Goal: Information Seeking & Learning: Find specific page/section

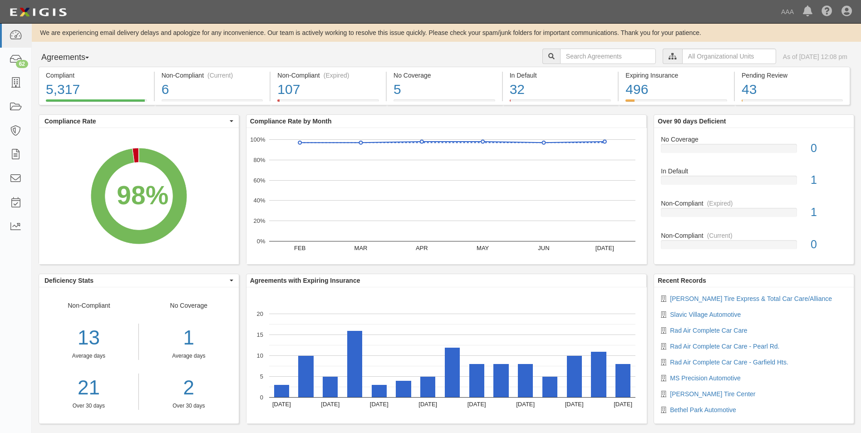
click at [90, 56] on button "Agreements" at bounding box center [73, 58] width 68 height 18
click at [55, 76] on link "Parties" at bounding box center [75, 76] width 72 height 12
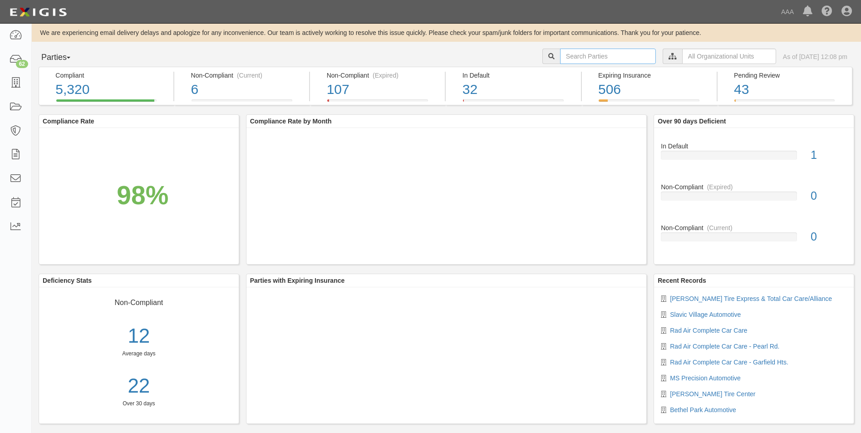
click at [599, 57] on input "text" at bounding box center [608, 56] width 96 height 15
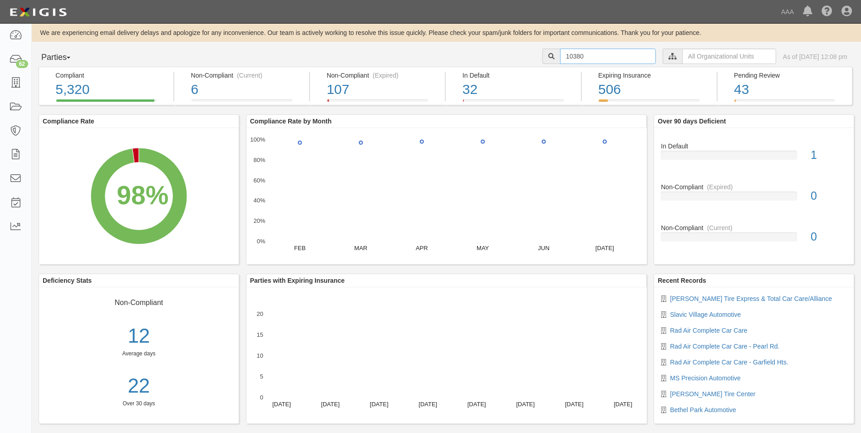
type input "10380"
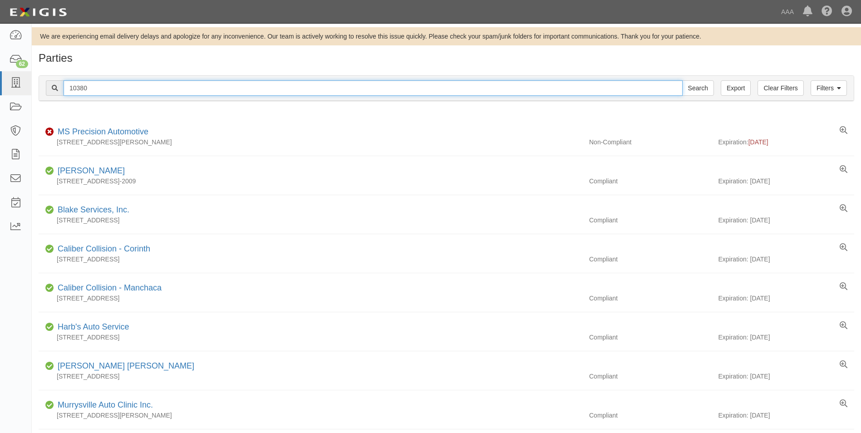
drag, startPoint x: 92, startPoint y: 83, endPoint x: 44, endPoint y: 80, distance: 47.3
click at [44, 80] on div "Filters Clear Filters Export 10380 Search Filters" at bounding box center [446, 88] width 815 height 25
type input "10412"
click at [682, 80] on input "Search" at bounding box center [698, 87] width 32 height 15
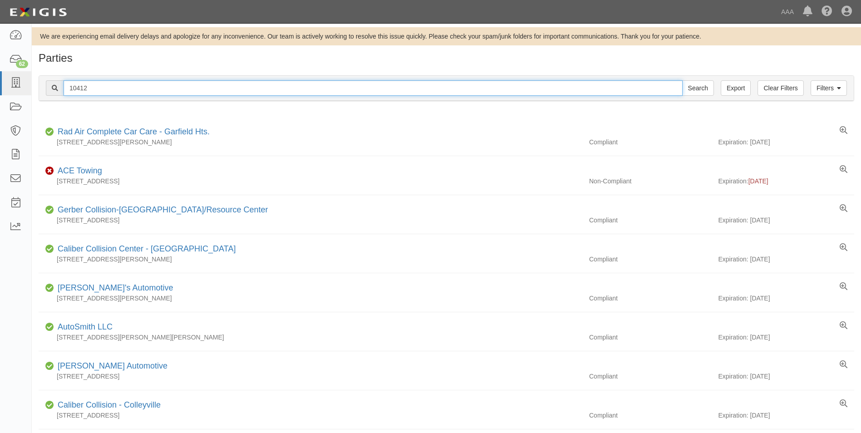
drag, startPoint x: 101, startPoint y: 89, endPoint x: 47, endPoint y: 88, distance: 54.0
click at [47, 88] on div "10412 Search" at bounding box center [380, 87] width 668 height 15
type input "23150"
click at [682, 80] on input "Search" at bounding box center [698, 87] width 32 height 15
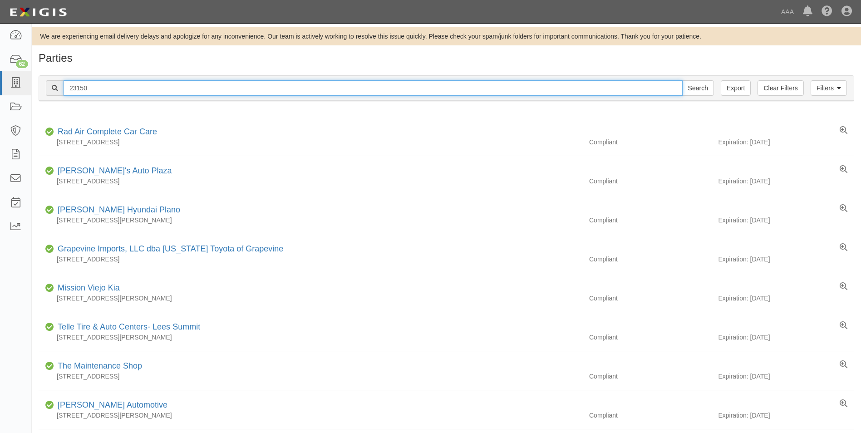
drag, startPoint x: 94, startPoint y: 87, endPoint x: 54, endPoint y: 85, distance: 40.9
click at [52, 86] on div "23150 Search" at bounding box center [380, 87] width 668 height 15
type input "10447"
click at [682, 80] on input "Search" at bounding box center [698, 87] width 32 height 15
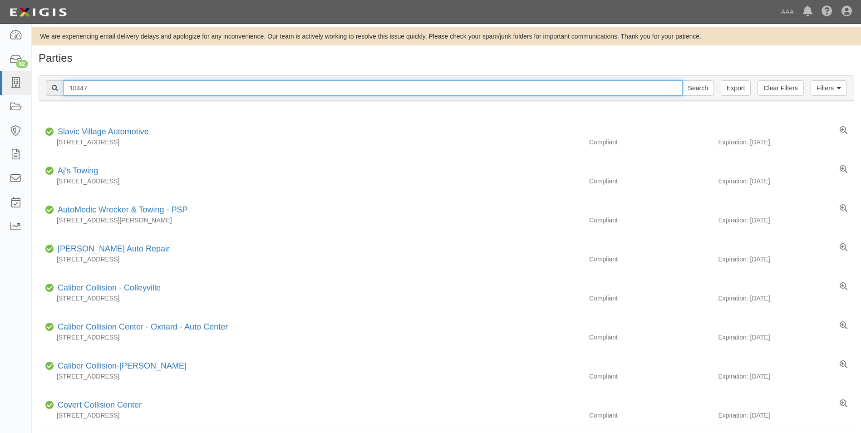
drag, startPoint x: 91, startPoint y: 86, endPoint x: 41, endPoint y: 85, distance: 49.9
click at [41, 85] on div "Filters Clear Filters Export 10447 Search Filters" at bounding box center [446, 88] width 815 height 25
type input "10380"
click at [682, 80] on input "Search" at bounding box center [698, 87] width 32 height 15
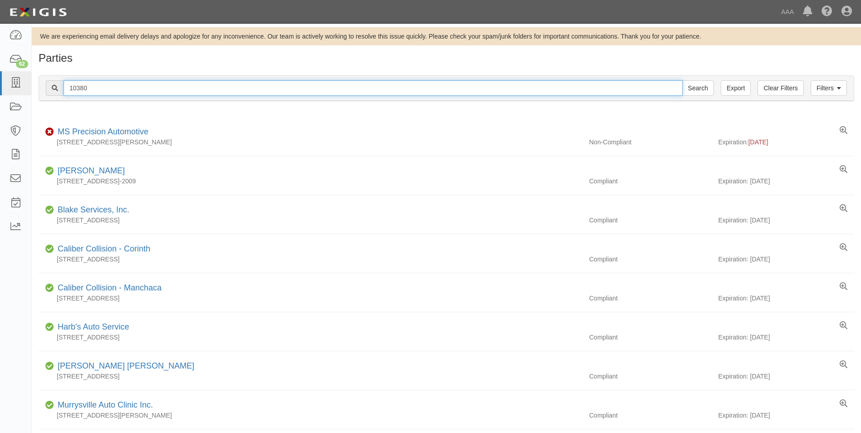
drag, startPoint x: 89, startPoint y: 89, endPoint x: 60, endPoint y: 89, distance: 28.6
click at [60, 89] on div "10380 Search" at bounding box center [380, 87] width 668 height 15
type input "10412"
click at [682, 80] on input "Search" at bounding box center [698, 87] width 32 height 15
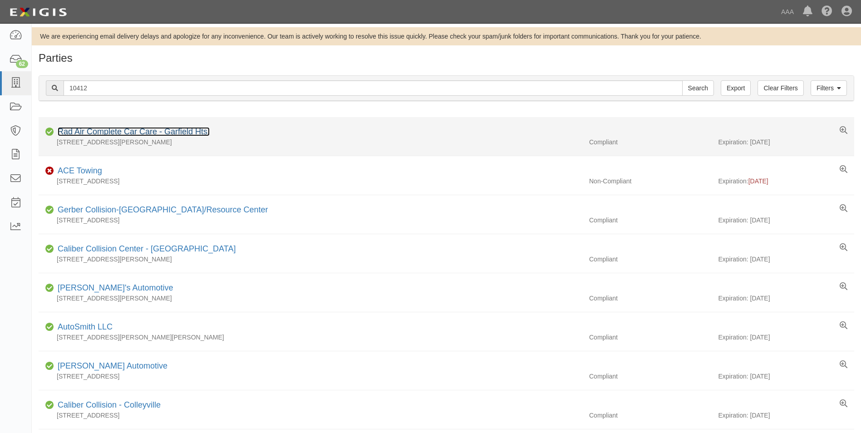
click at [95, 129] on link "Rad Air Complete Car Care - Garfield Hts." at bounding box center [134, 131] width 152 height 9
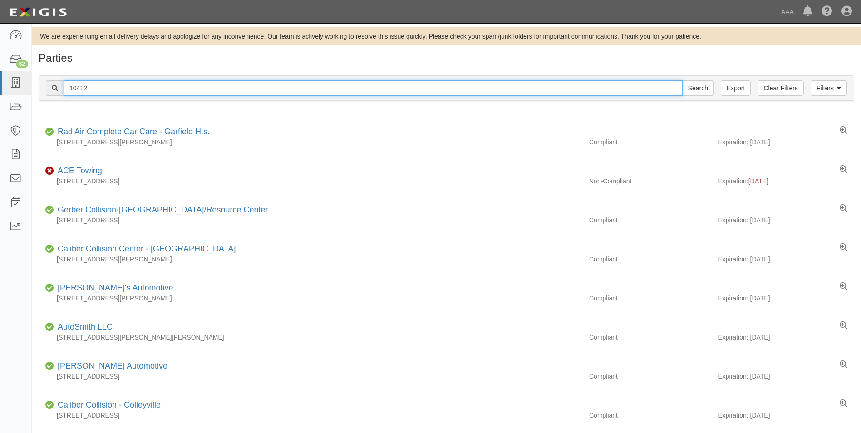
drag, startPoint x: 87, startPoint y: 88, endPoint x: 41, endPoint y: 89, distance: 45.4
click at [41, 89] on div "Filters Clear Filters Export 10412 Search Filters" at bounding box center [446, 88] width 815 height 25
click at [682, 80] on input "Search" at bounding box center [698, 87] width 32 height 15
drag, startPoint x: 90, startPoint y: 88, endPoint x: 37, endPoint y: 82, distance: 53.9
click at [37, 82] on div "Filters Clear Filters Export 23150 Search Filters Compliance Status Compliant N…" at bounding box center [446, 90] width 829 height 42
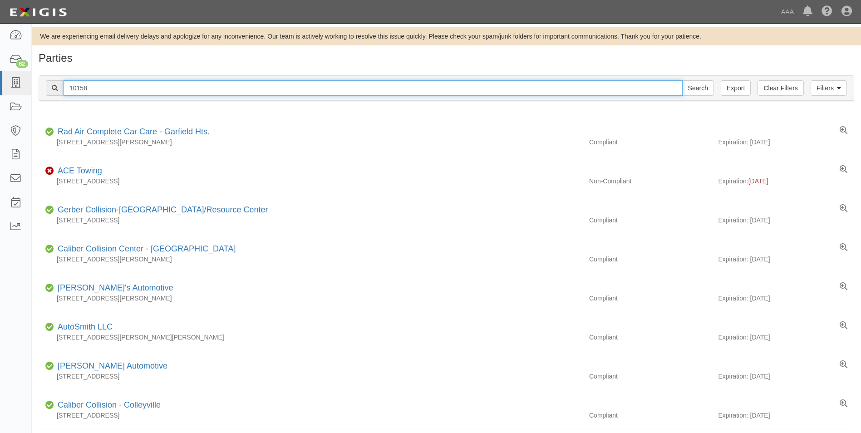
type input "10158"
click at [682, 80] on input "Search" at bounding box center [698, 87] width 32 height 15
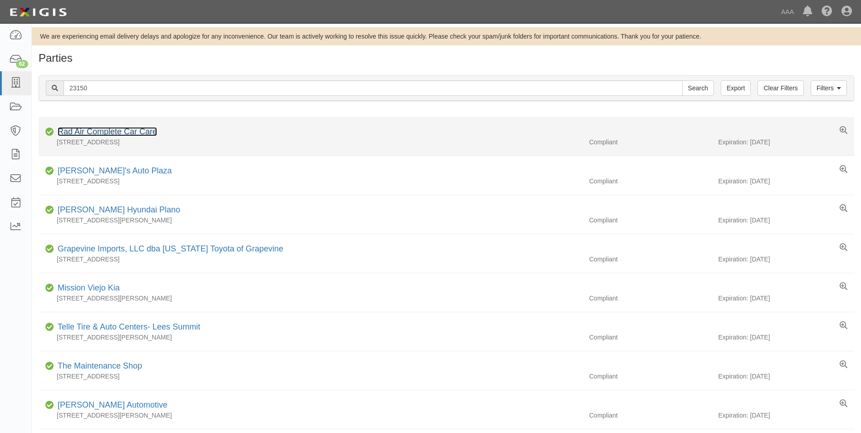
click at [89, 133] on link "Rad Air Complete Car Care" at bounding box center [107, 131] width 99 height 9
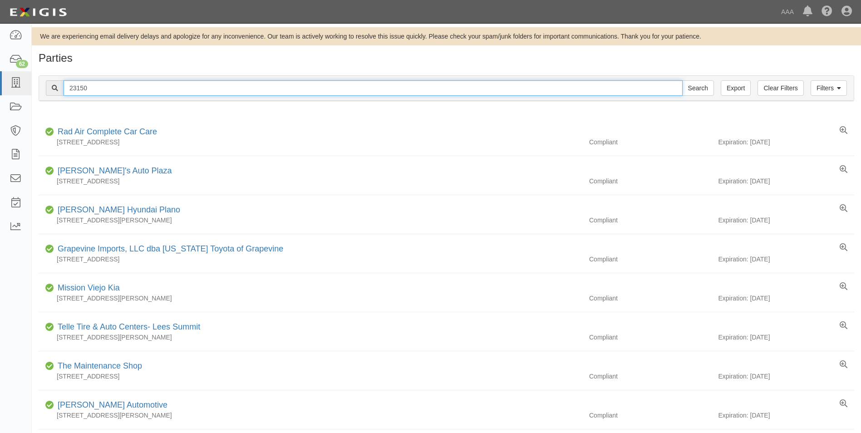
drag, startPoint x: 91, startPoint y: 87, endPoint x: 65, endPoint y: 85, distance: 26.4
click at [65, 85] on input "23150" at bounding box center [373, 87] width 619 height 15
type input "10447"
click at [682, 80] on input "Search" at bounding box center [698, 87] width 32 height 15
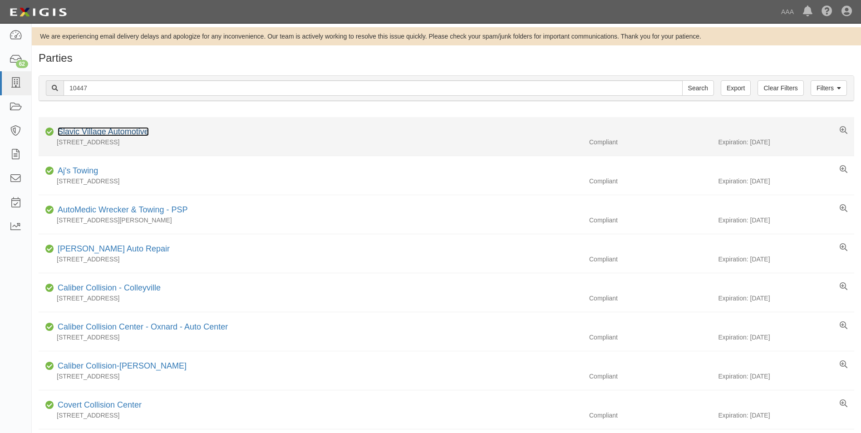
click at [98, 131] on link "Slavic Village Automotive" at bounding box center [103, 131] width 91 height 9
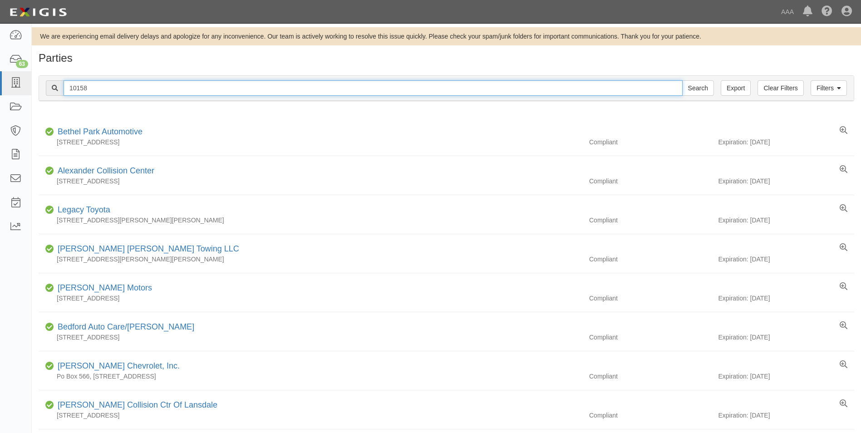
drag, startPoint x: 94, startPoint y: 88, endPoint x: 58, endPoint y: 88, distance: 35.9
click at [58, 88] on div "10158 Search" at bounding box center [380, 87] width 668 height 15
type input "20761"
click at [682, 80] on input "Search" at bounding box center [698, 87] width 32 height 15
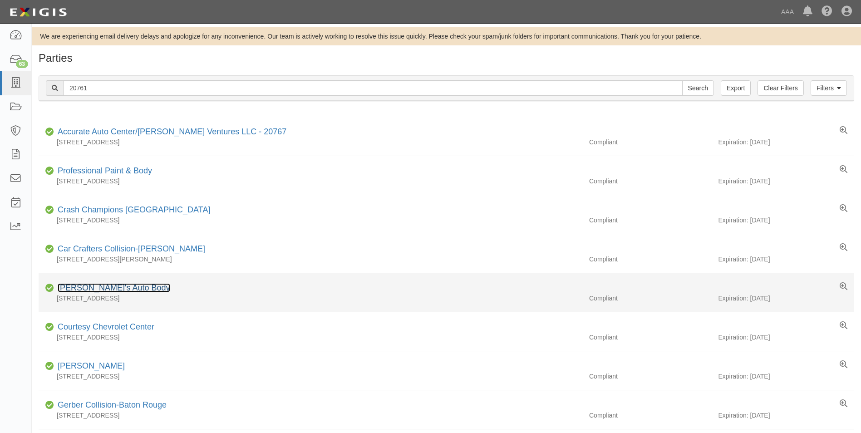
click at [71, 288] on link "[PERSON_NAME]'s Auto Body" at bounding box center [114, 287] width 113 height 9
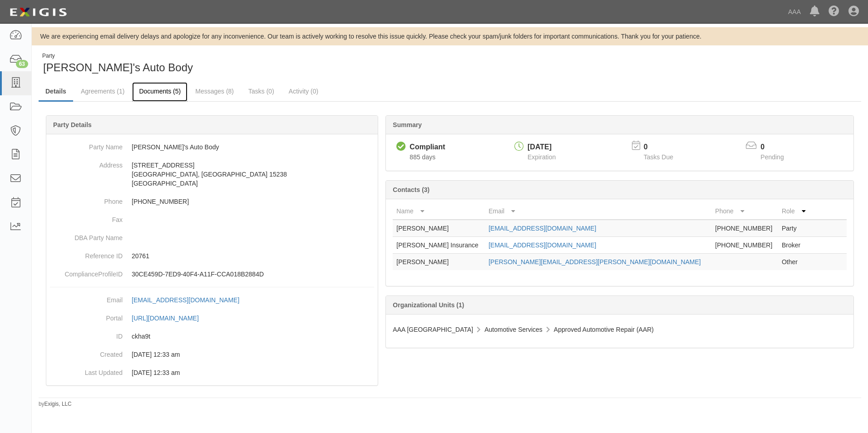
click at [151, 93] on link "Documents (5)" at bounding box center [159, 92] width 55 height 20
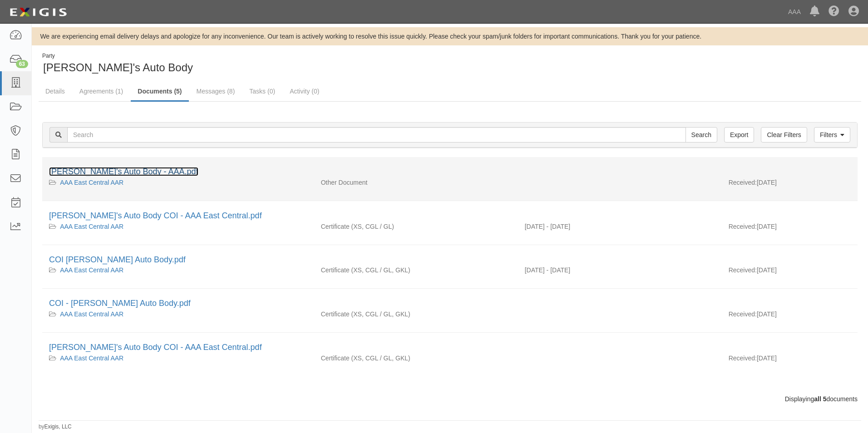
click at [66, 172] on link "[PERSON_NAME]'s Auto Body - AAA.pdf" at bounding box center [123, 171] width 149 height 9
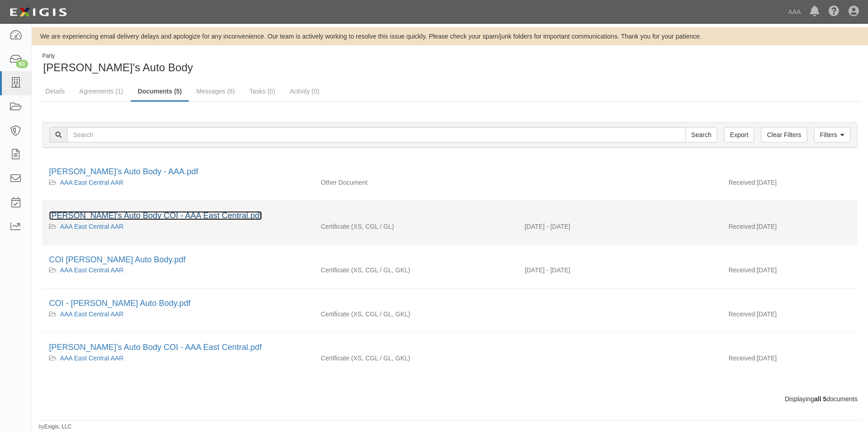
click at [74, 213] on link "[PERSON_NAME]'s Auto Body COI - AAA East Central.pdf" at bounding box center [155, 215] width 213 height 9
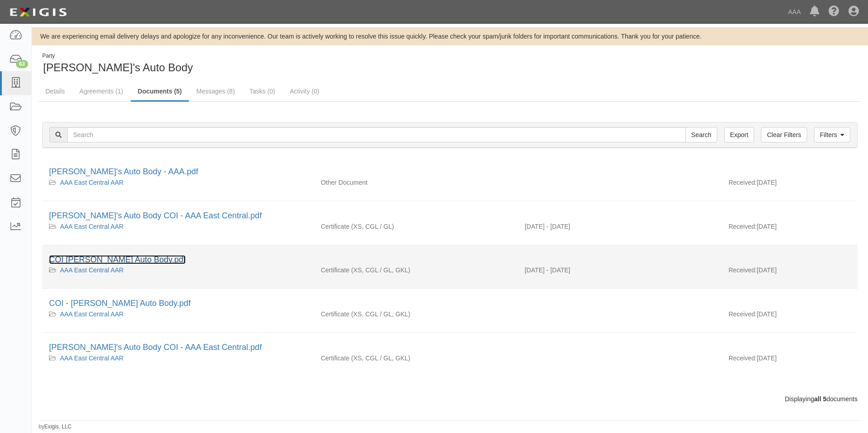
click at [98, 259] on link "COI [PERSON_NAME] Auto Body.pdf" at bounding box center [117, 259] width 137 height 9
